Goal: Navigation & Orientation: Find specific page/section

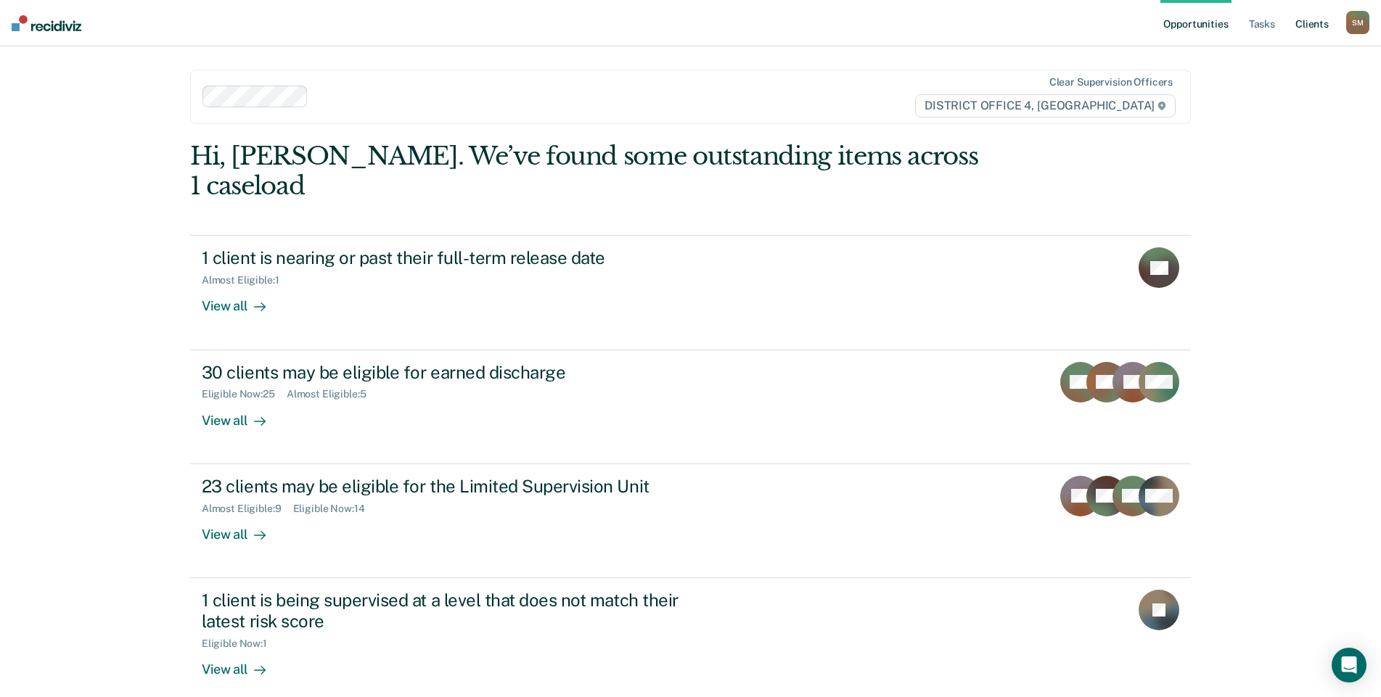
click at [1324, 25] on link "Client s" at bounding box center [1311, 23] width 39 height 46
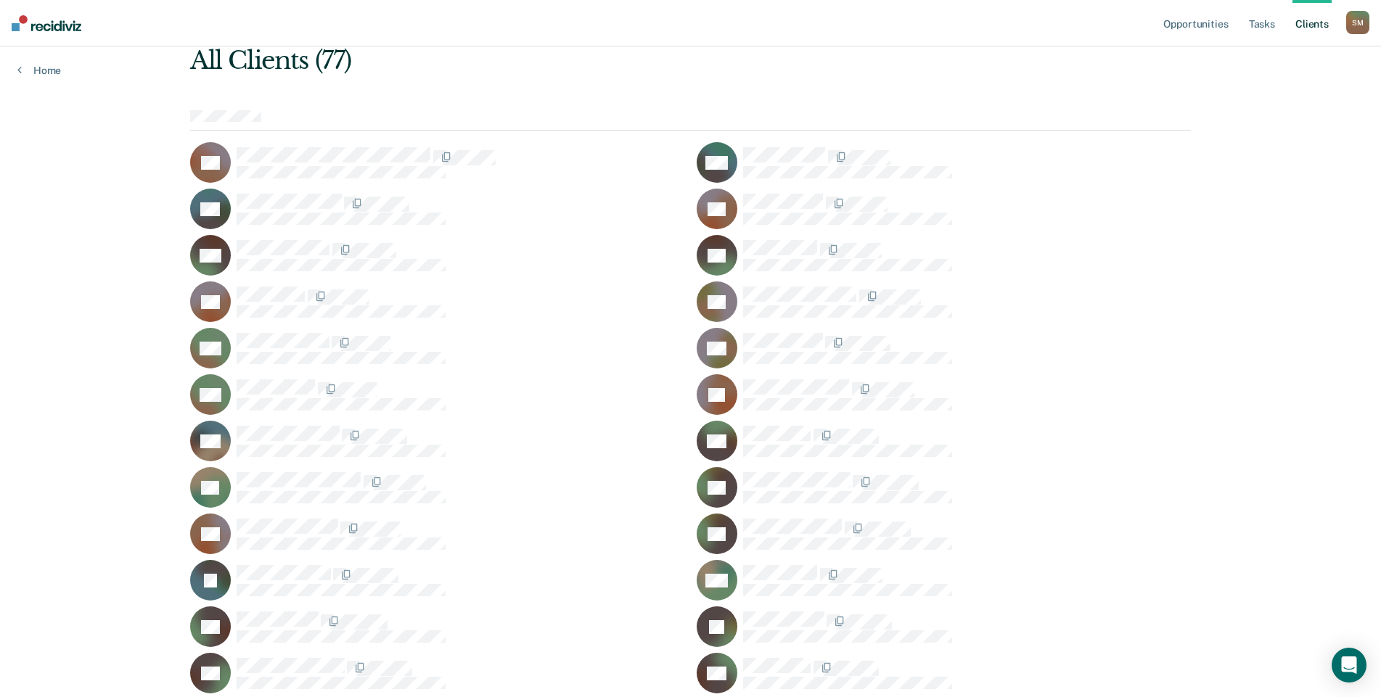
scroll to position [23, 0]
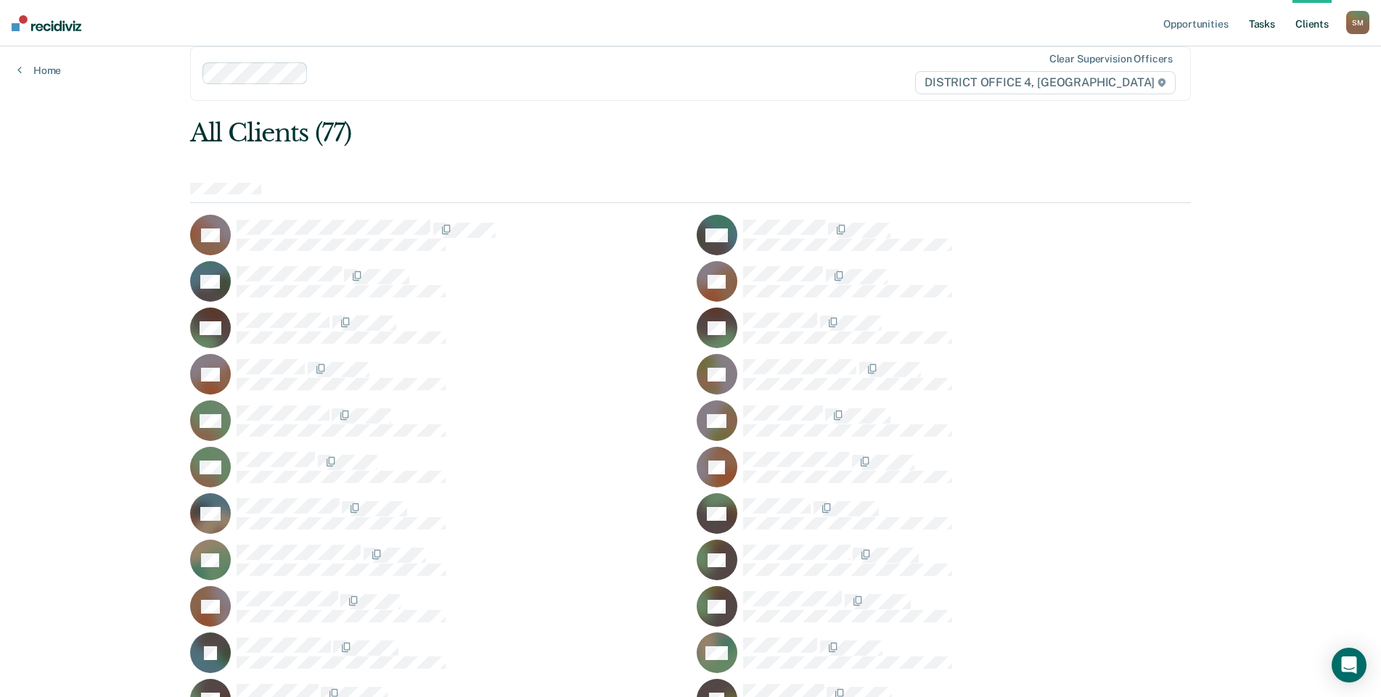
click at [1271, 21] on link "Tasks" at bounding box center [1262, 23] width 32 height 46
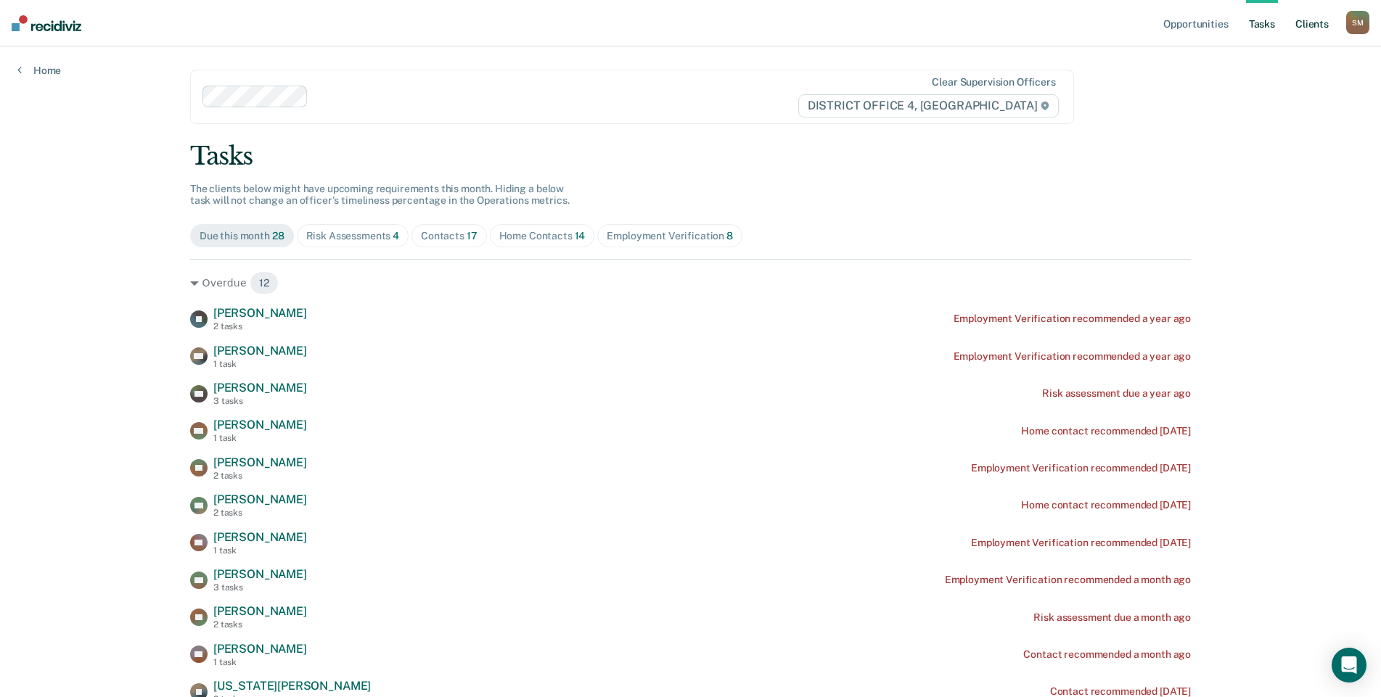
click at [1320, 17] on link "Client s" at bounding box center [1311, 23] width 39 height 46
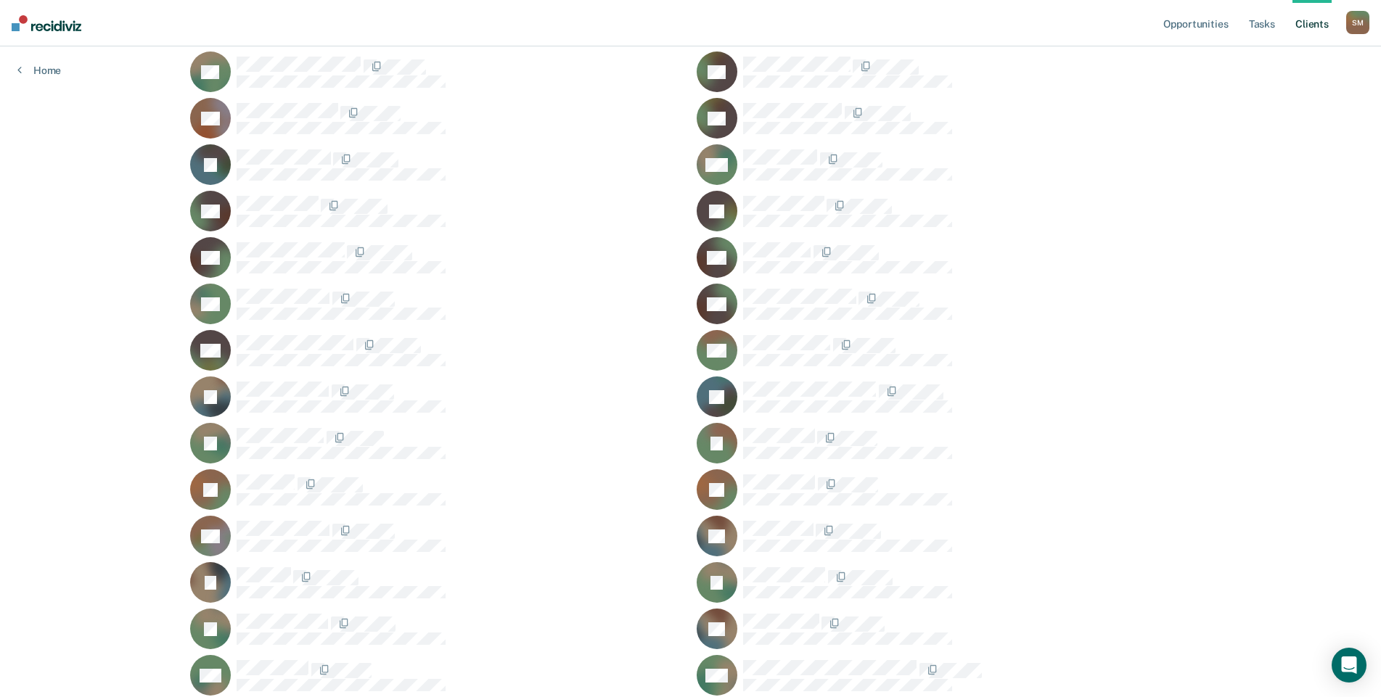
scroll to position [798, 0]
